Goal: Task Accomplishment & Management: Use online tool/utility

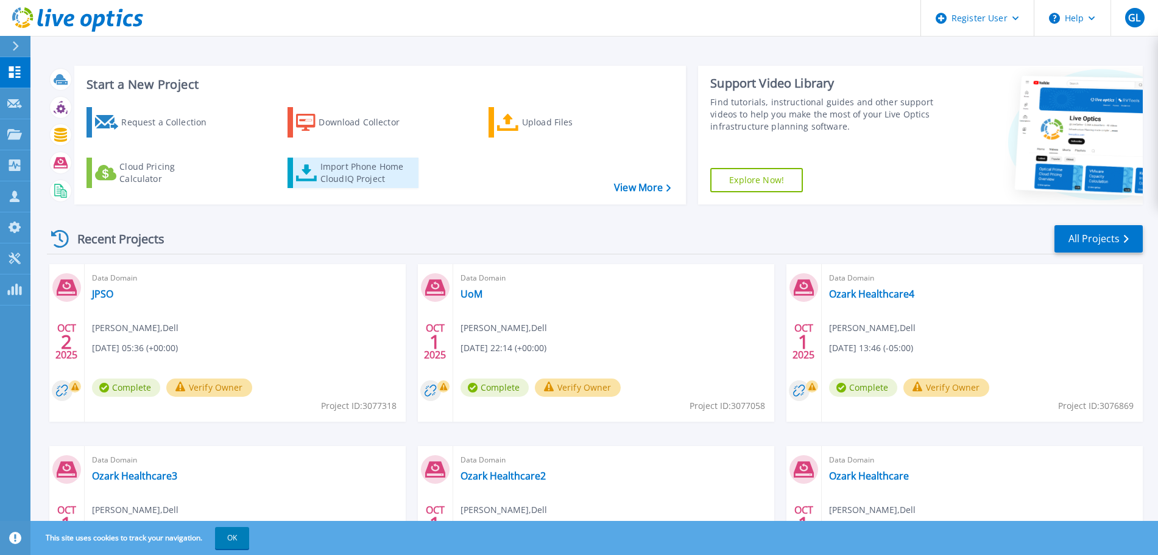
click at [353, 178] on div "Import Phone Home CloudIQ Project" at bounding box center [367, 173] width 95 height 24
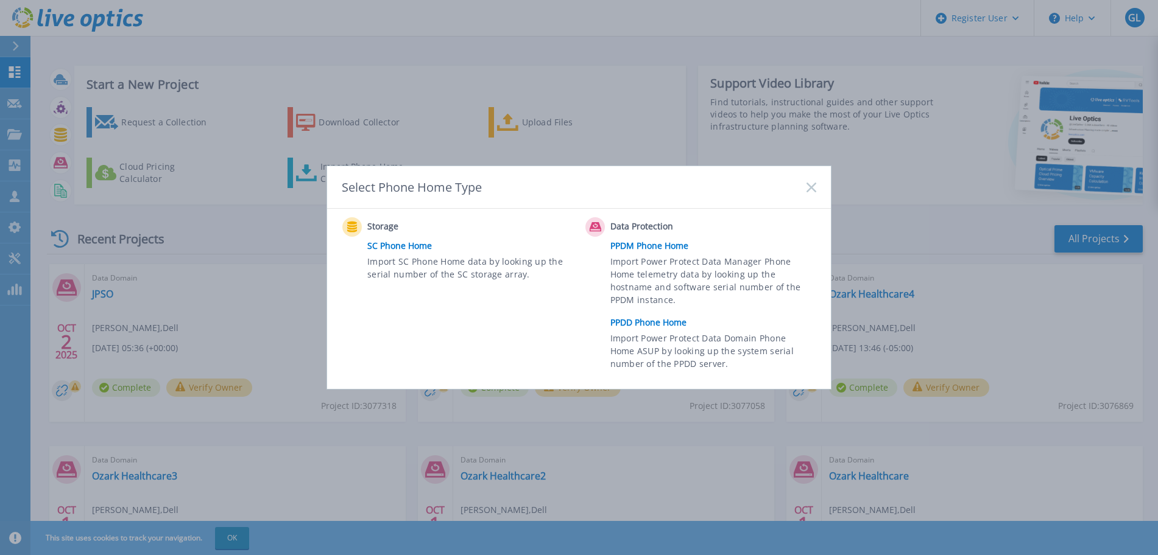
click at [665, 323] on link "PPDD Phone Home" at bounding box center [716, 323] width 212 height 18
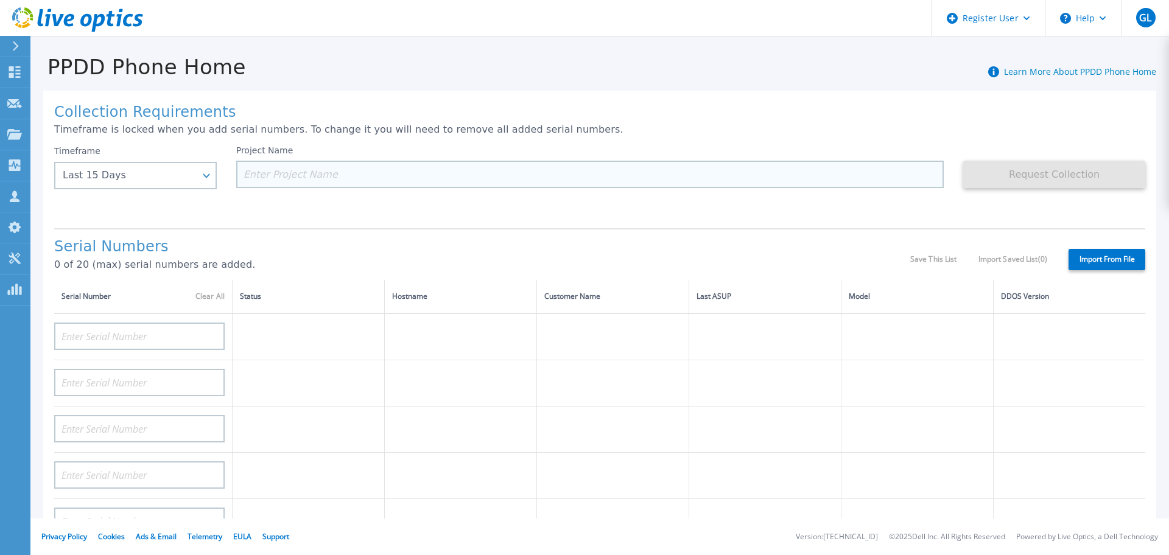
click at [595, 174] on input at bounding box center [590, 174] width 708 height 27
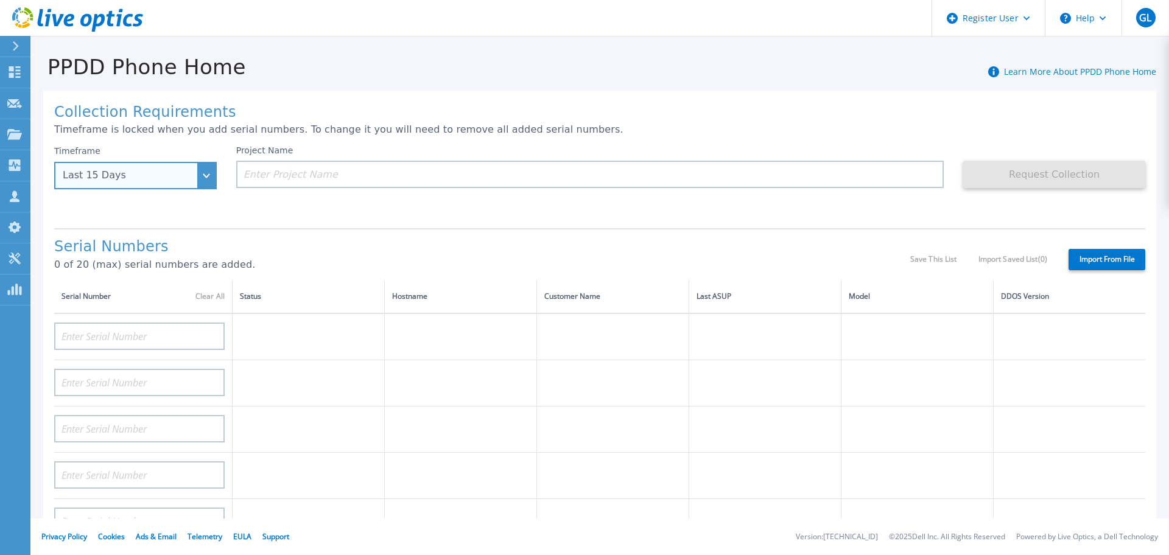
click at [211, 181] on div "Last 15 Days" at bounding box center [135, 175] width 163 height 27
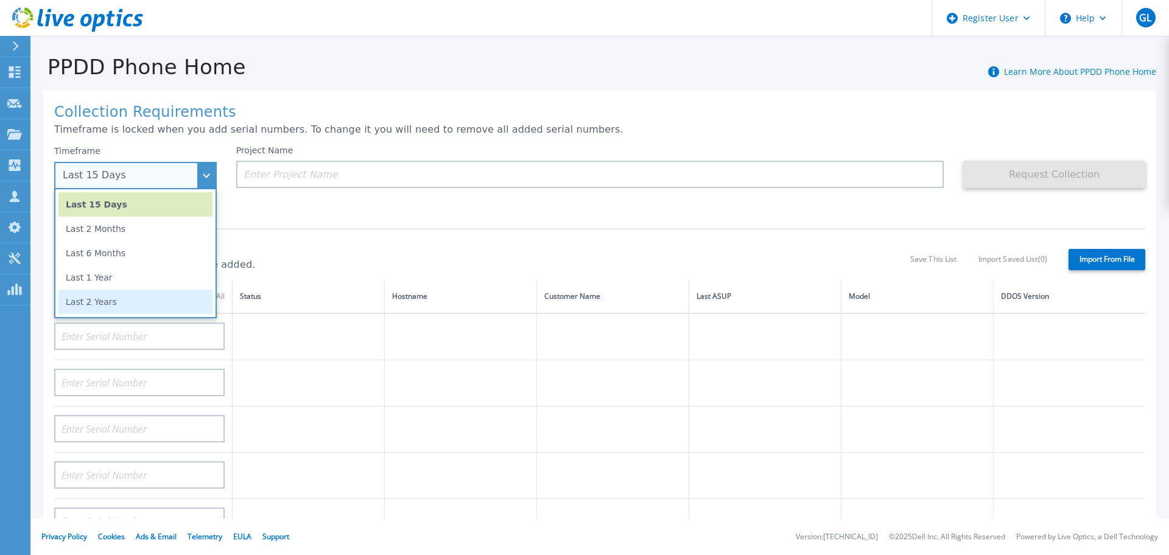
click at [155, 308] on li "Last 2 Years" at bounding box center [135, 302] width 154 height 24
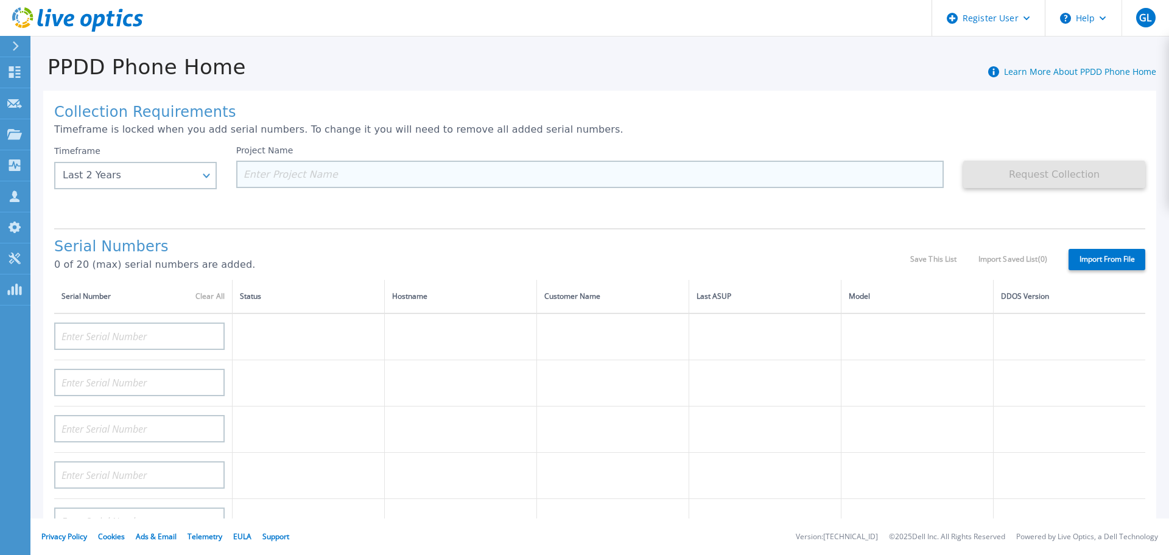
click at [256, 172] on input at bounding box center [590, 174] width 708 height 27
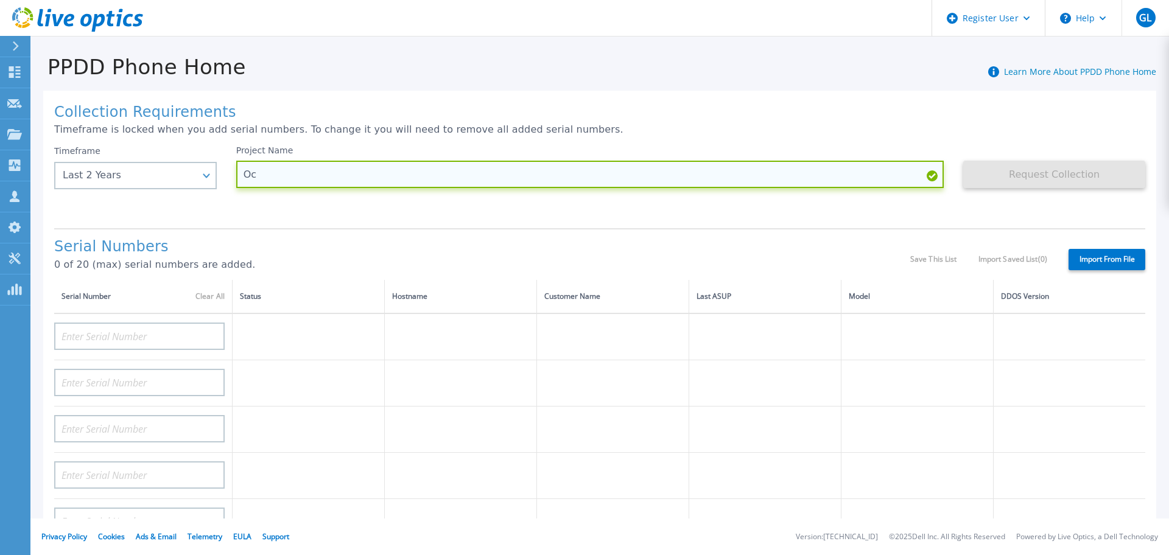
type input "O"
type input "Oceaneering"
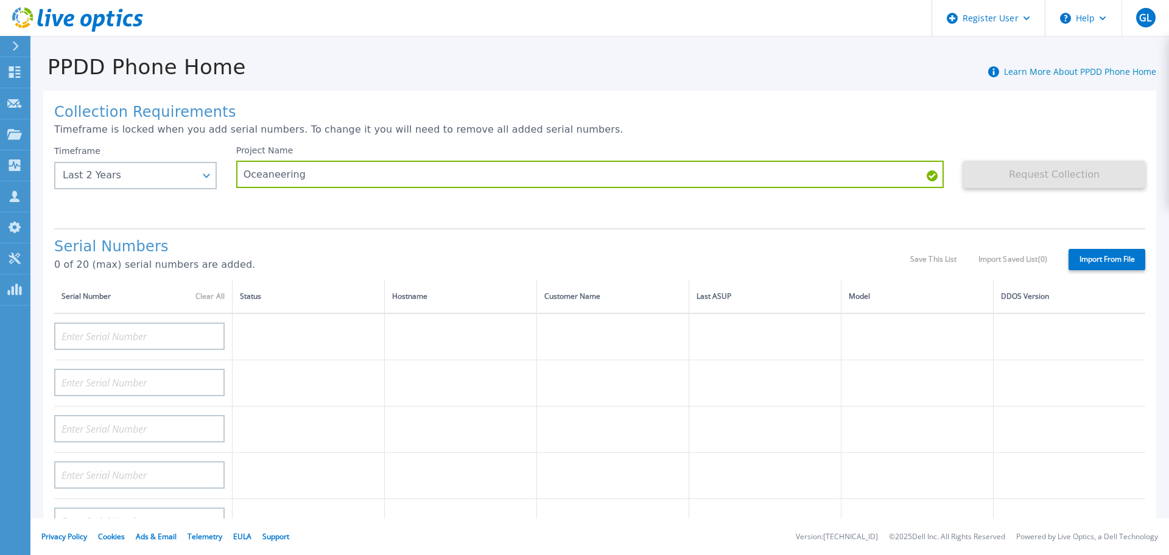
click at [1105, 262] on label "Import From File" at bounding box center [1107, 259] width 77 height 21
click at [0, 0] on input "Import From File" at bounding box center [0, 0] width 0 height 0
type input "APM00190347426"
type input "APM00190347429"
type input "APM00190347430"
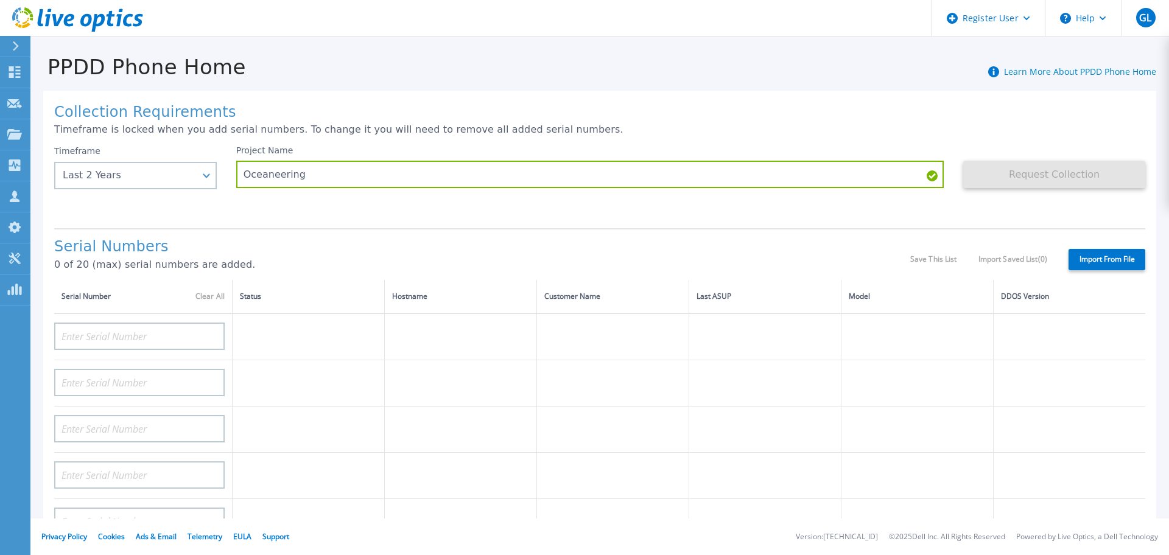
type input "APM00190347427"
type input "APM00190347428"
type input "APM00190501104"
type input "APM00185220127"
type input "APM00190501105"
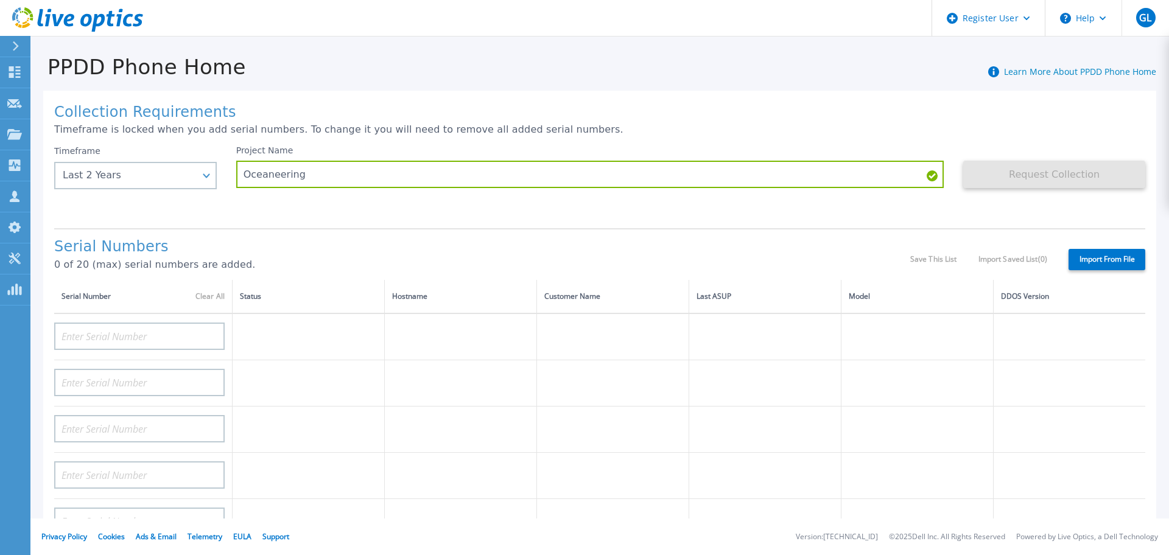
type input "APM00190506210"
type input "APM00190506209"
type input "APM00190524296"
type input "APM00190524300"
type input "APM00190524295"
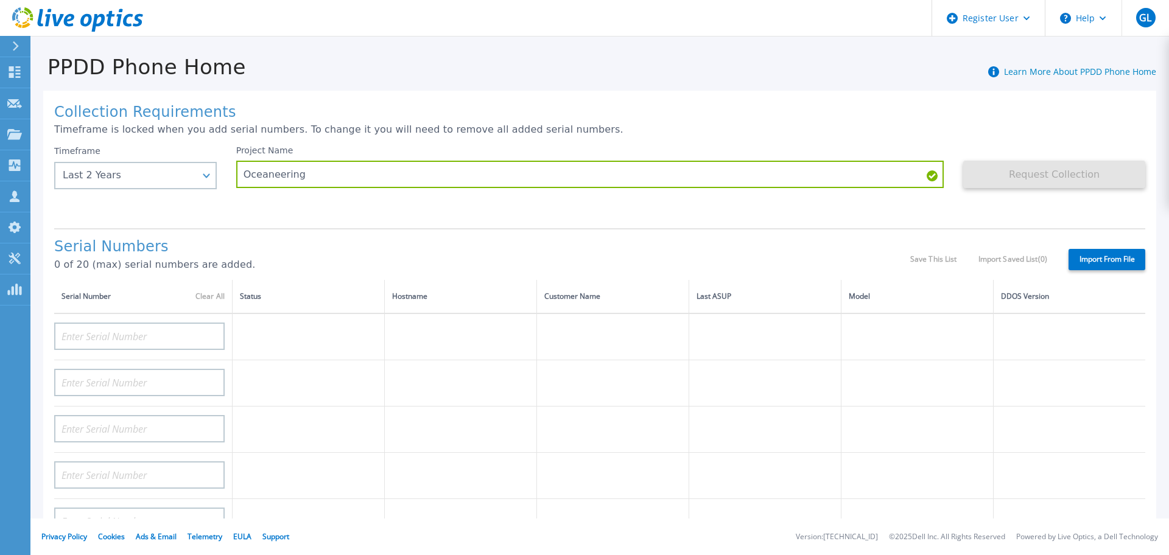
type input "APM00190524299"
type input "APM00190524297"
type input "APM00190524298"
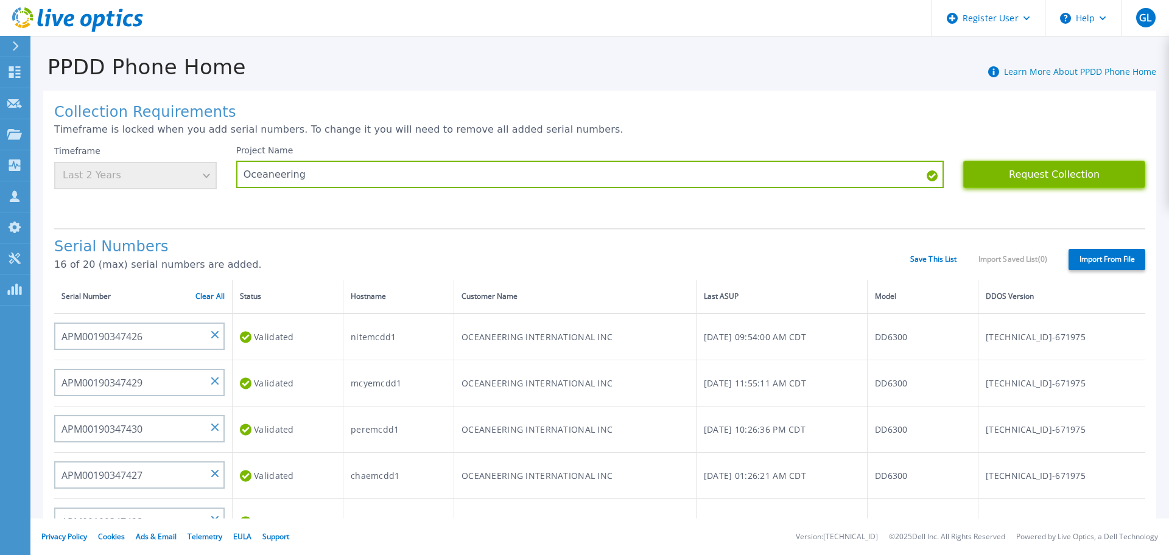
click at [1050, 172] on button "Request Collection" at bounding box center [1054, 174] width 182 height 27
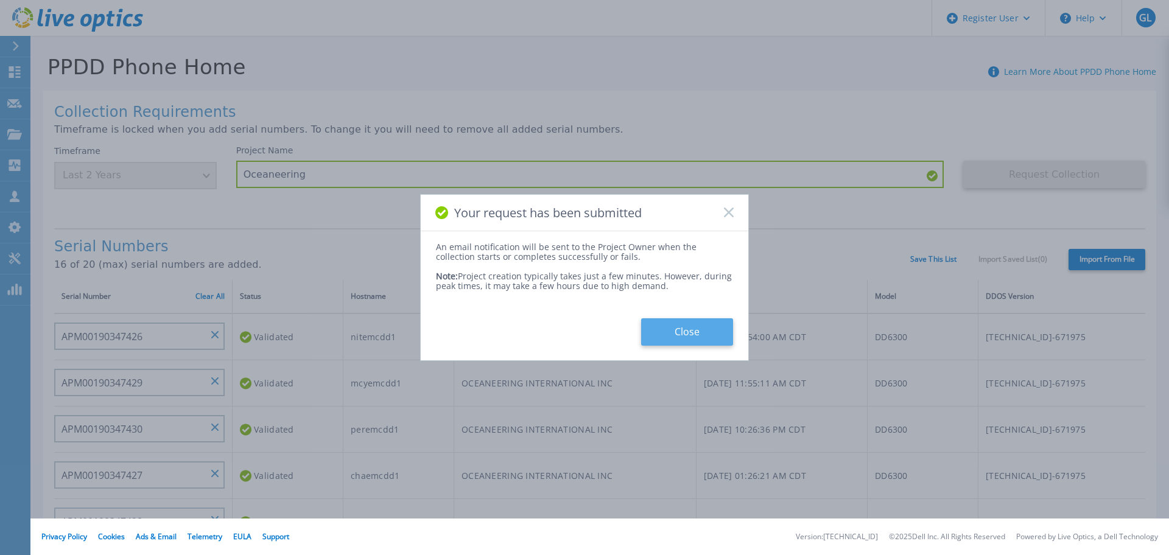
click at [677, 330] on button "Close" at bounding box center [687, 331] width 92 height 27
